Goal: Find specific page/section: Find specific page/section

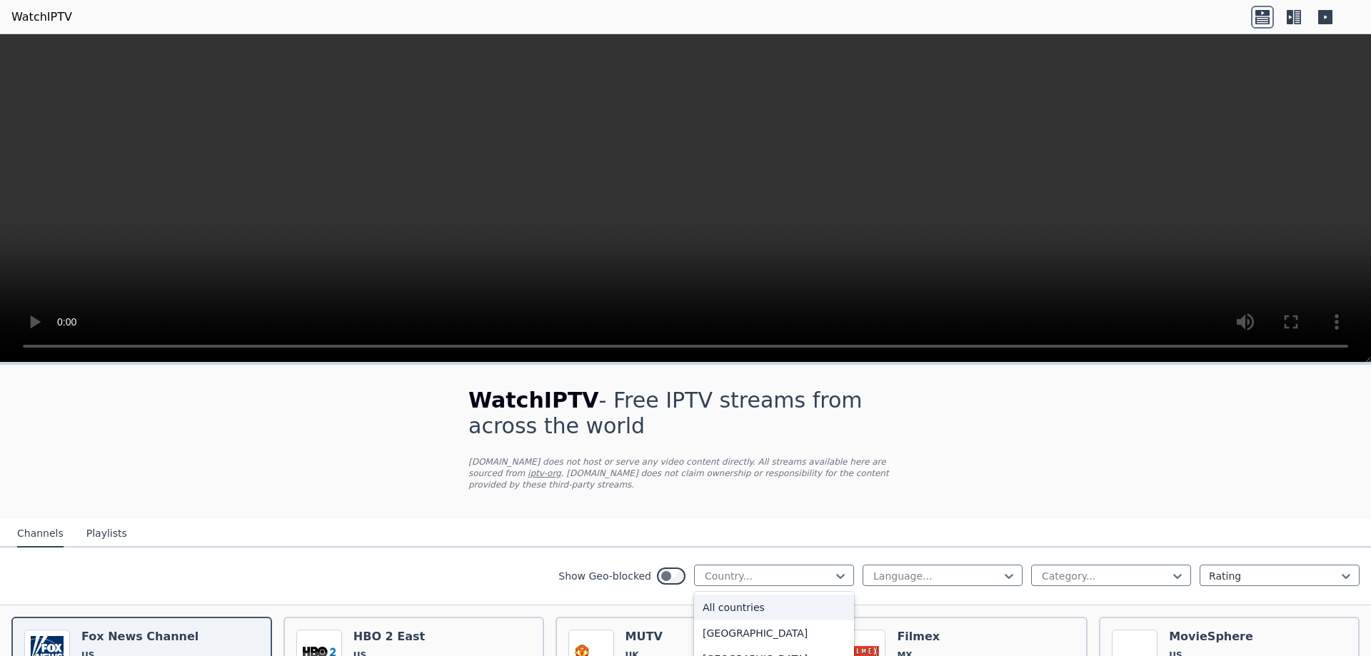
scroll to position [9, 0]
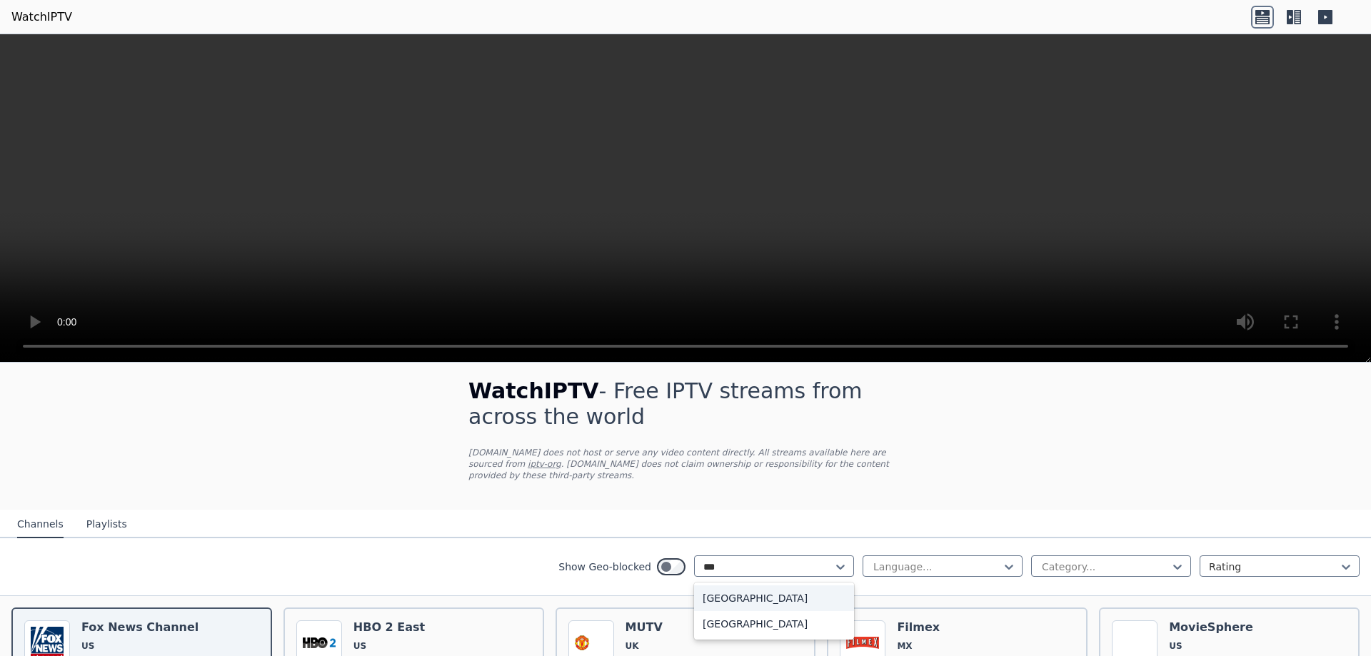
type input "****"
click at [708, 590] on div "[GEOGRAPHIC_DATA]" at bounding box center [774, 598] width 160 height 26
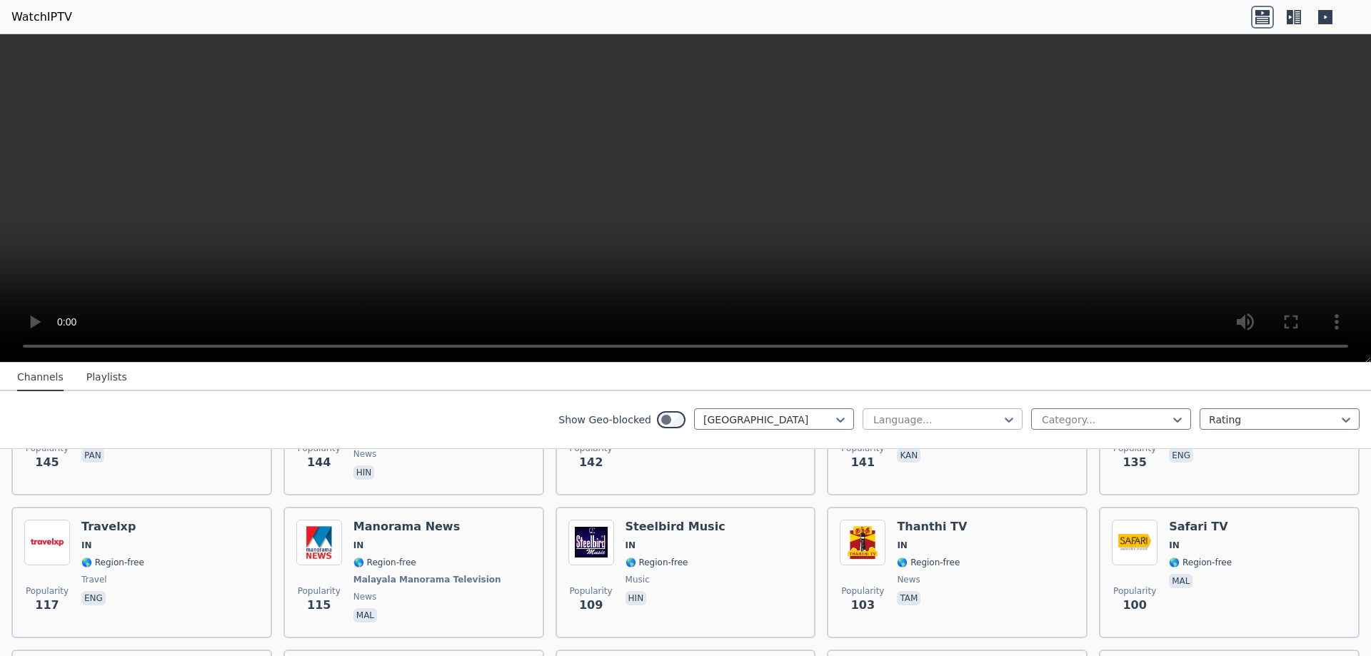
scroll to position [795, 0]
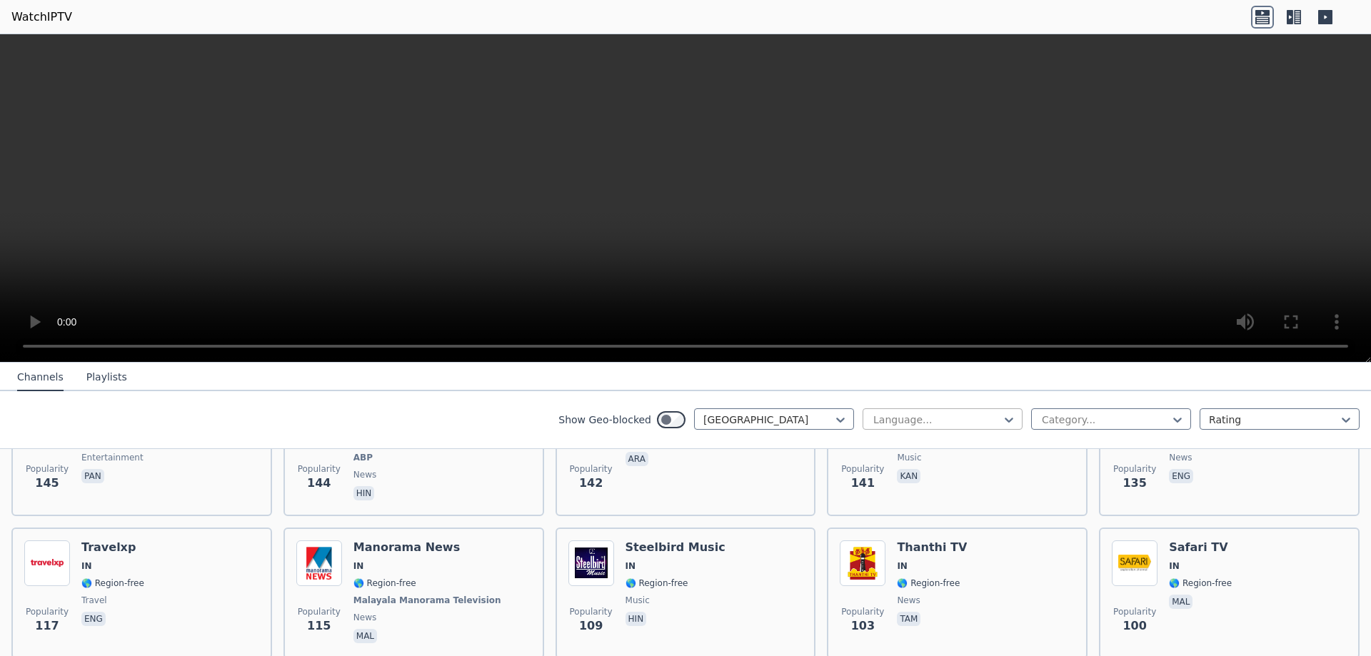
click at [905, 425] on div at bounding box center [937, 420] width 130 height 14
click at [1099, 416] on div at bounding box center [1105, 420] width 130 height 14
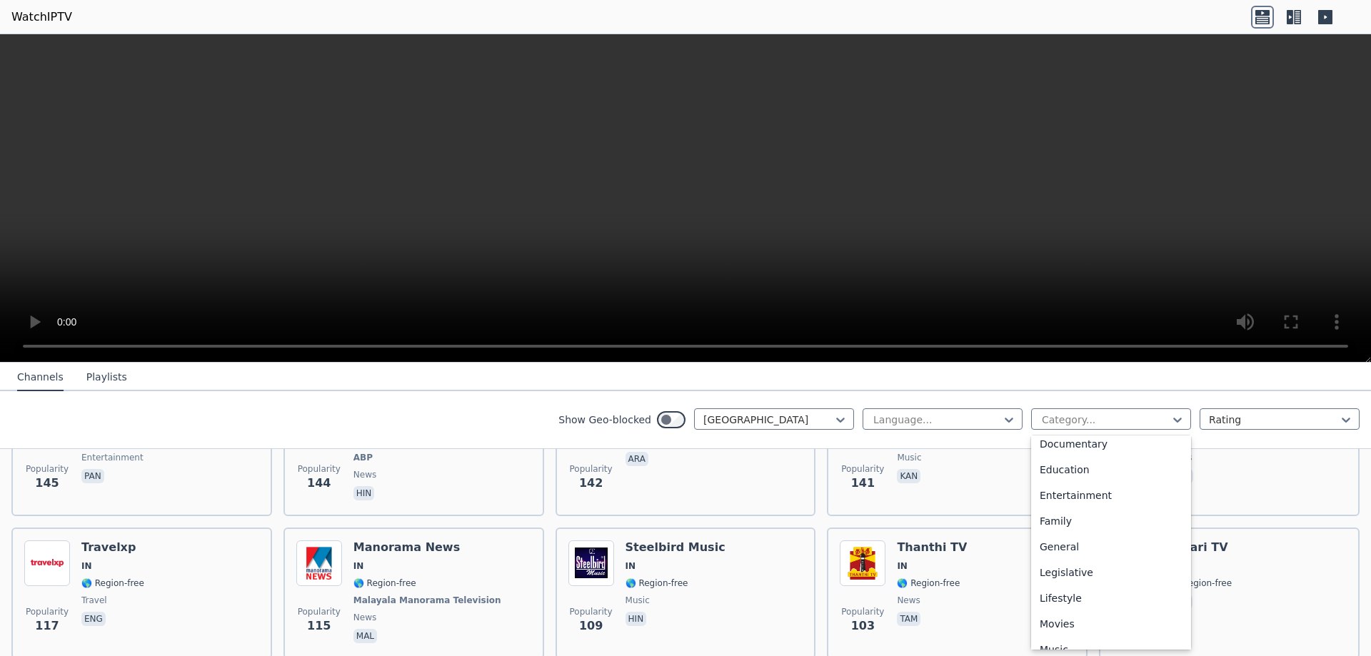
scroll to position [214, 0]
click at [1077, 540] on div "General" at bounding box center [1111, 546] width 160 height 26
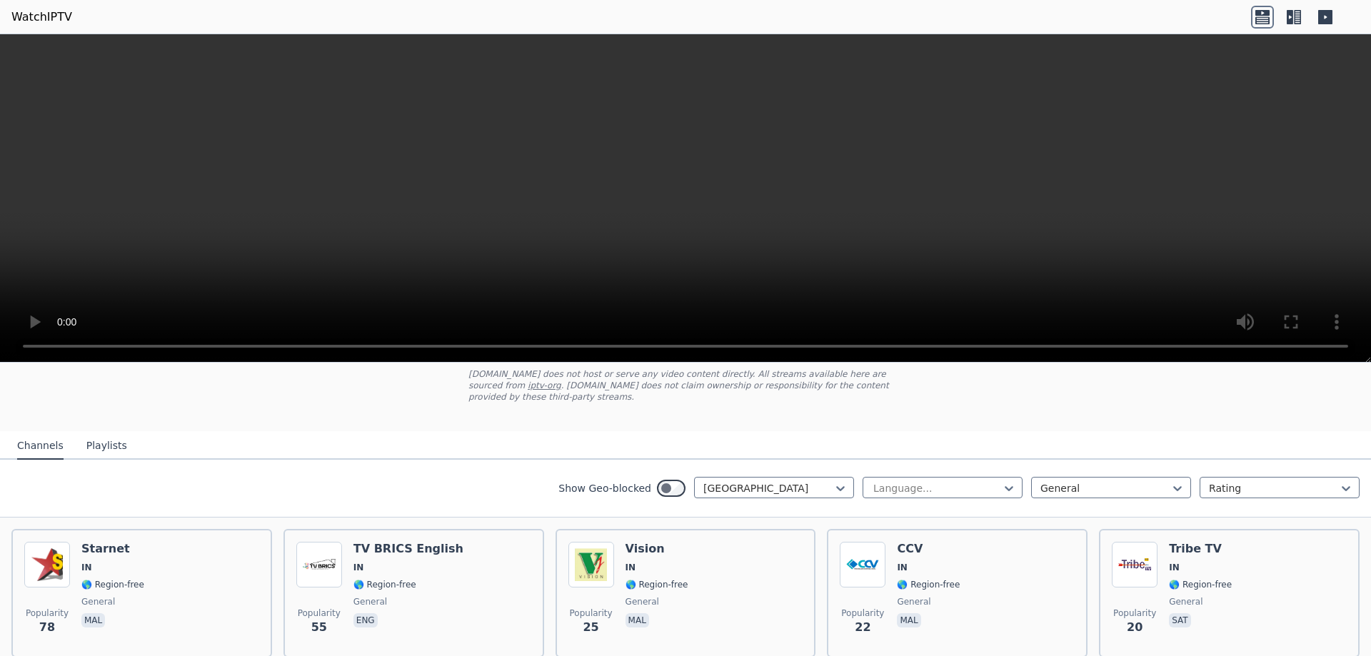
scroll to position [63, 0]
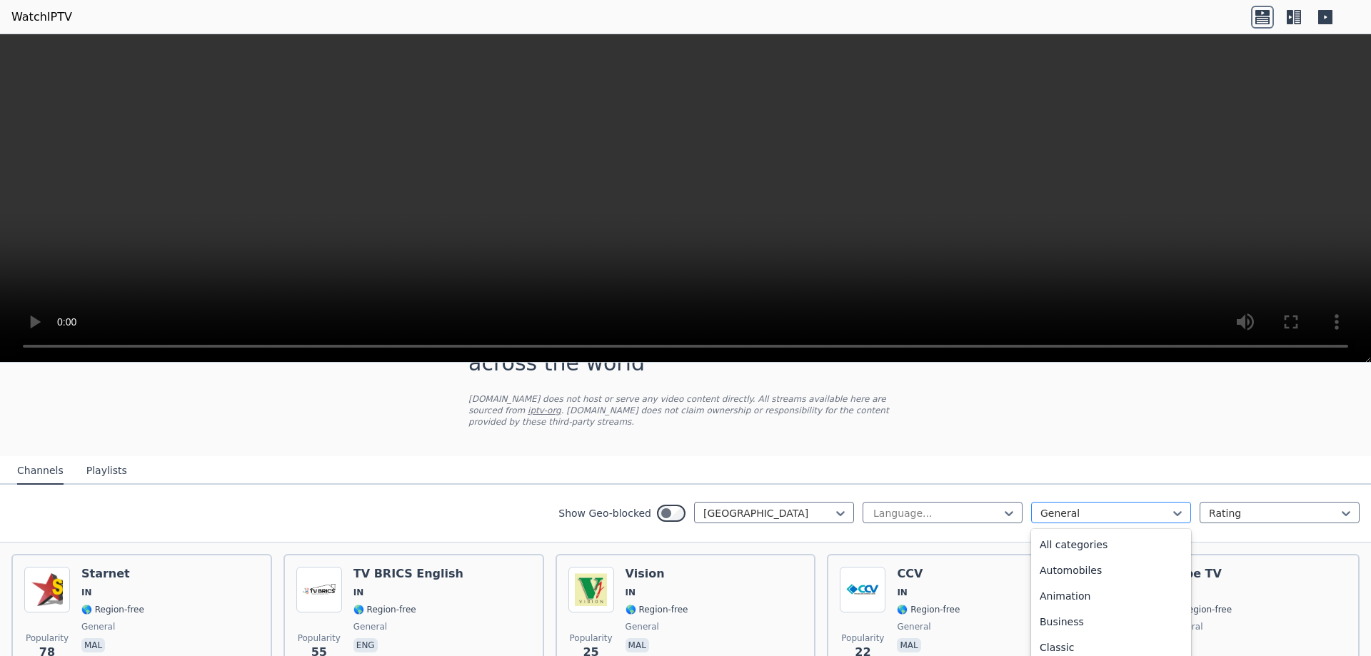
click at [1061, 506] on div at bounding box center [1105, 513] width 130 height 14
click at [1071, 533] on div "All categories" at bounding box center [1111, 545] width 160 height 26
click at [1219, 506] on div at bounding box center [1274, 513] width 130 height 14
